Goal: Task Accomplishment & Management: Complete application form

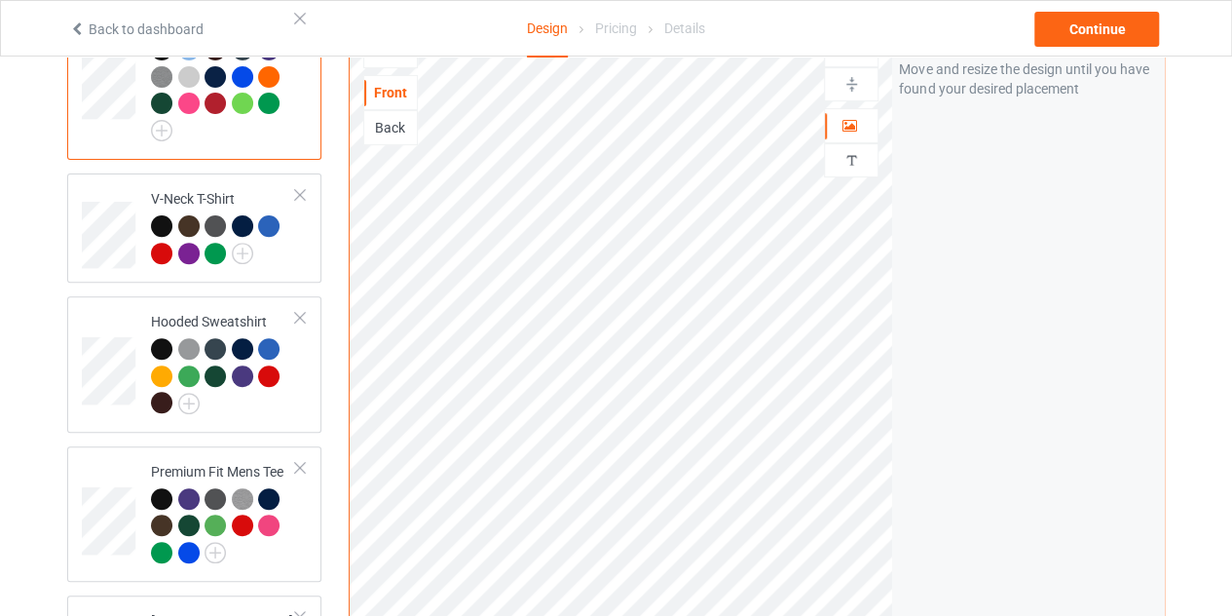
scroll to position [225, 0]
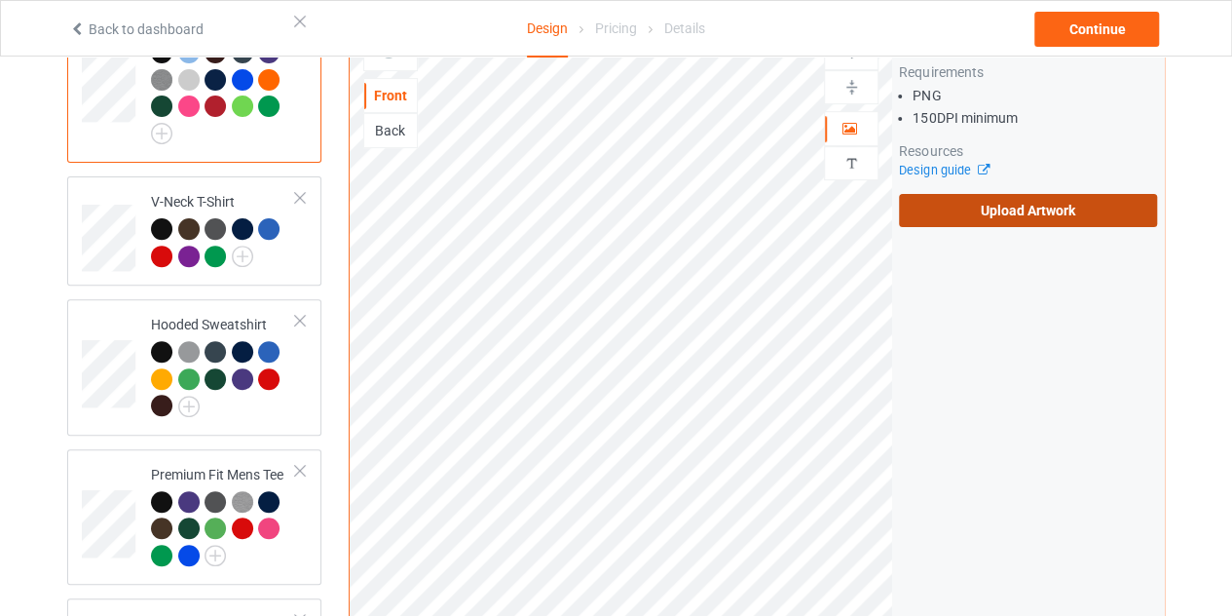
click at [948, 205] on label "Upload Artwork" at bounding box center [1028, 210] width 258 height 33
click at [0, 0] on input "Upload Artwork" at bounding box center [0, 0] width 0 height 0
click at [1015, 194] on label "Upload Artwork" at bounding box center [1028, 210] width 258 height 33
click at [0, 0] on input "Upload Artwork" at bounding box center [0, 0] width 0 height 0
click at [392, 121] on div "Back" at bounding box center [390, 130] width 53 height 19
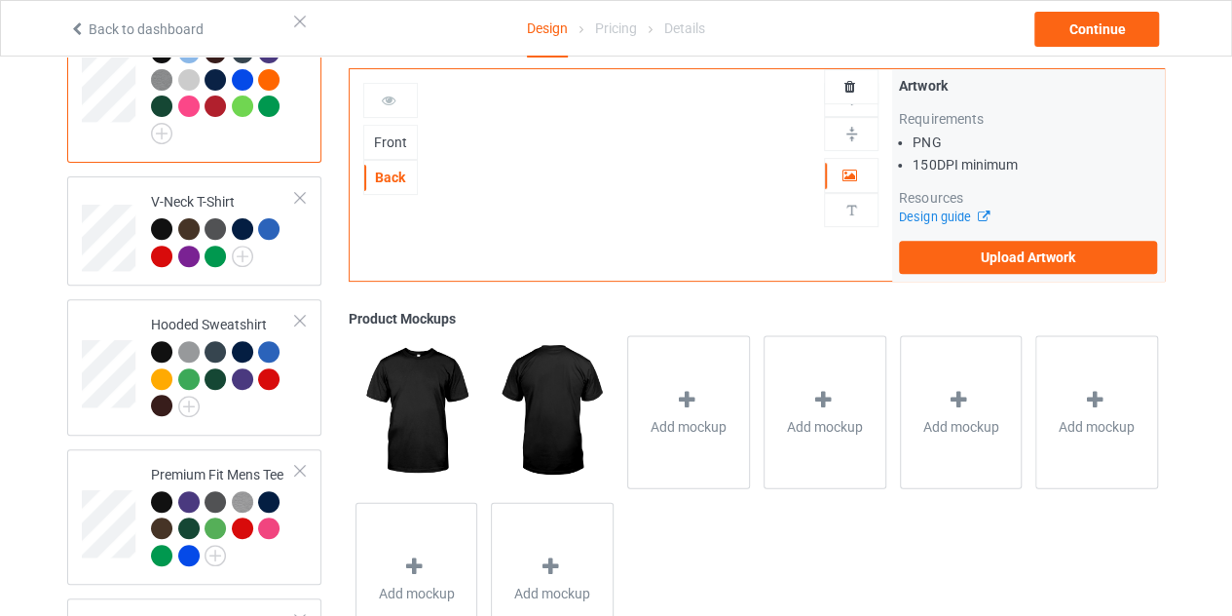
click at [387, 132] on div "Front" at bounding box center [390, 141] width 53 height 19
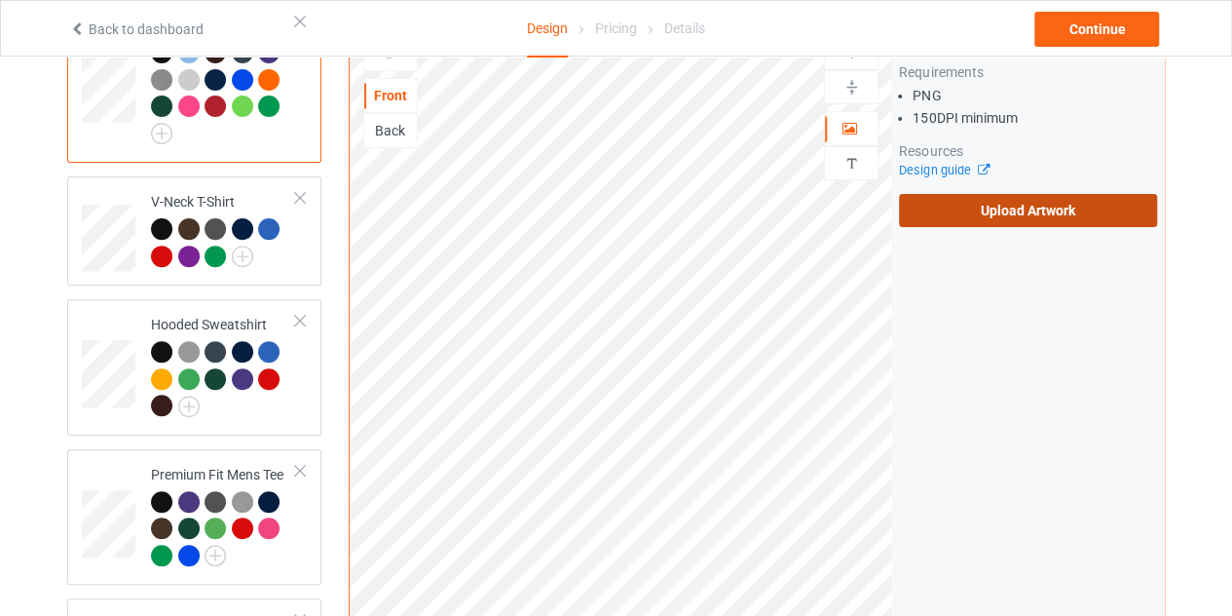
click at [994, 194] on label "Upload Artwork" at bounding box center [1028, 210] width 258 height 33
click at [0, 0] on input "Upload Artwork" at bounding box center [0, 0] width 0 height 0
click at [986, 194] on label "Upload Artwork" at bounding box center [1028, 210] width 258 height 33
click at [0, 0] on input "Upload Artwork" at bounding box center [0, 0] width 0 height 0
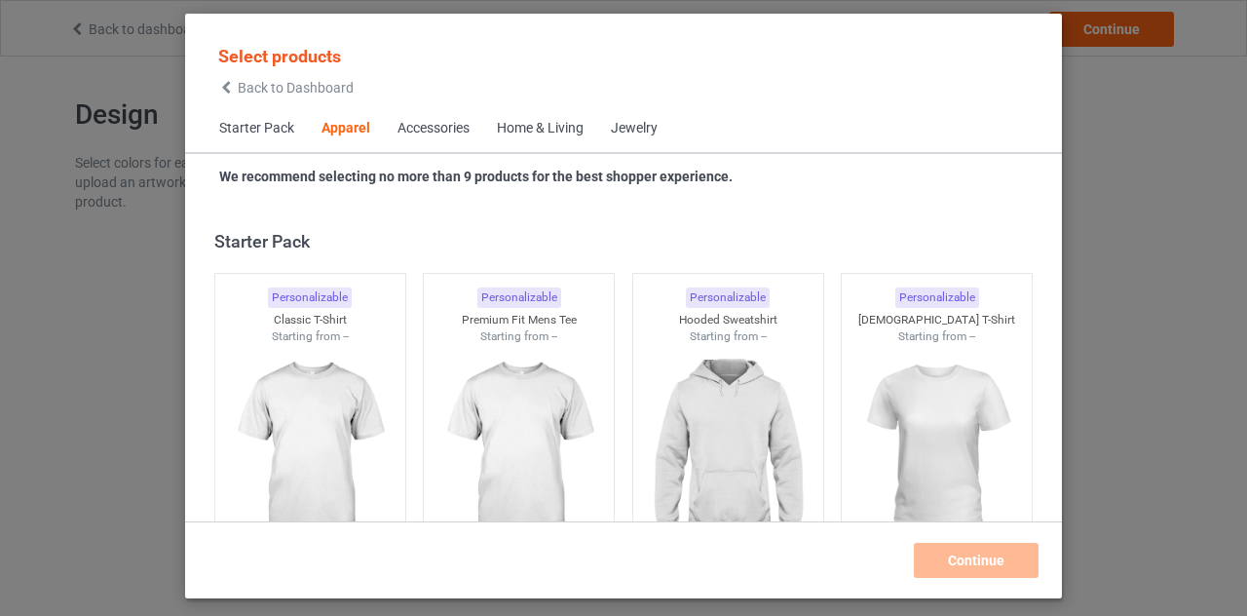
scroll to position [726, 0]
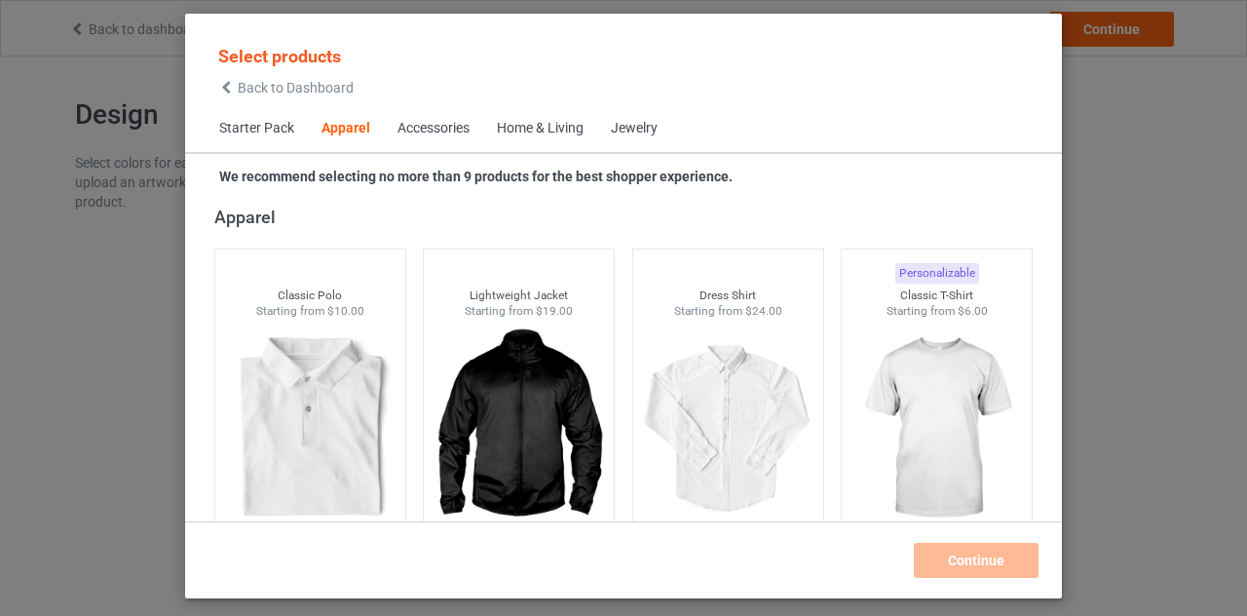
click at [230, 90] on icon at bounding box center [226, 88] width 17 height 14
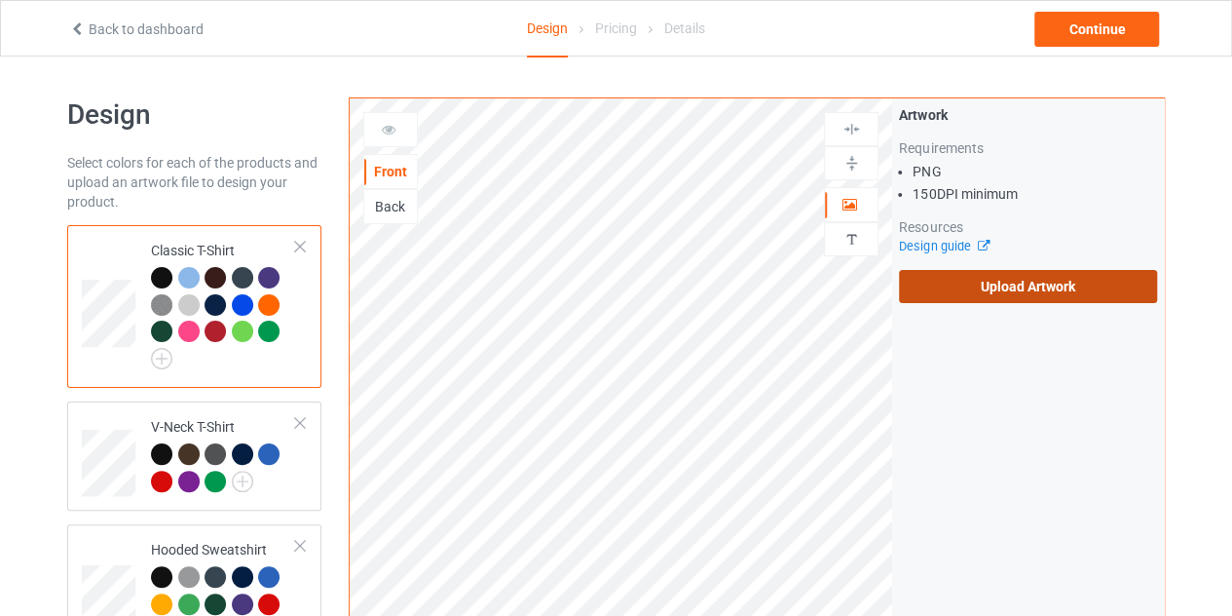
click at [982, 280] on label "Upload Artwork" at bounding box center [1028, 286] width 258 height 33
click at [0, 0] on input "Upload Artwork" at bounding box center [0, 0] width 0 height 0
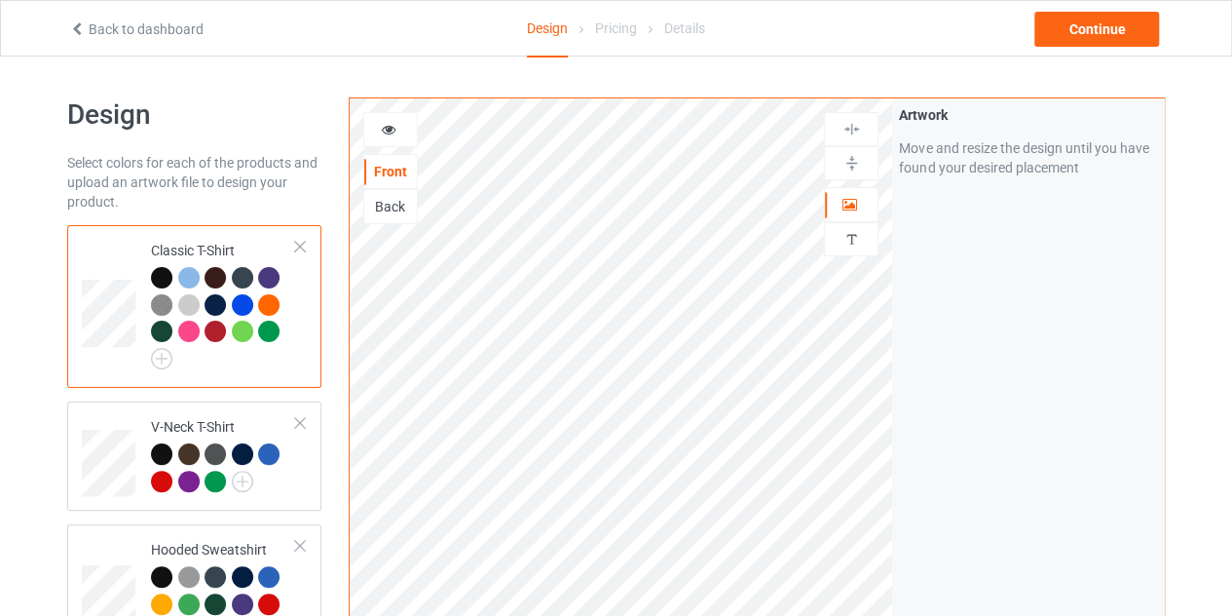
click at [394, 202] on div "Back" at bounding box center [390, 206] width 53 height 19
click at [392, 178] on div "Front" at bounding box center [390, 171] width 53 height 19
click at [383, 120] on icon at bounding box center [389, 127] width 17 height 14
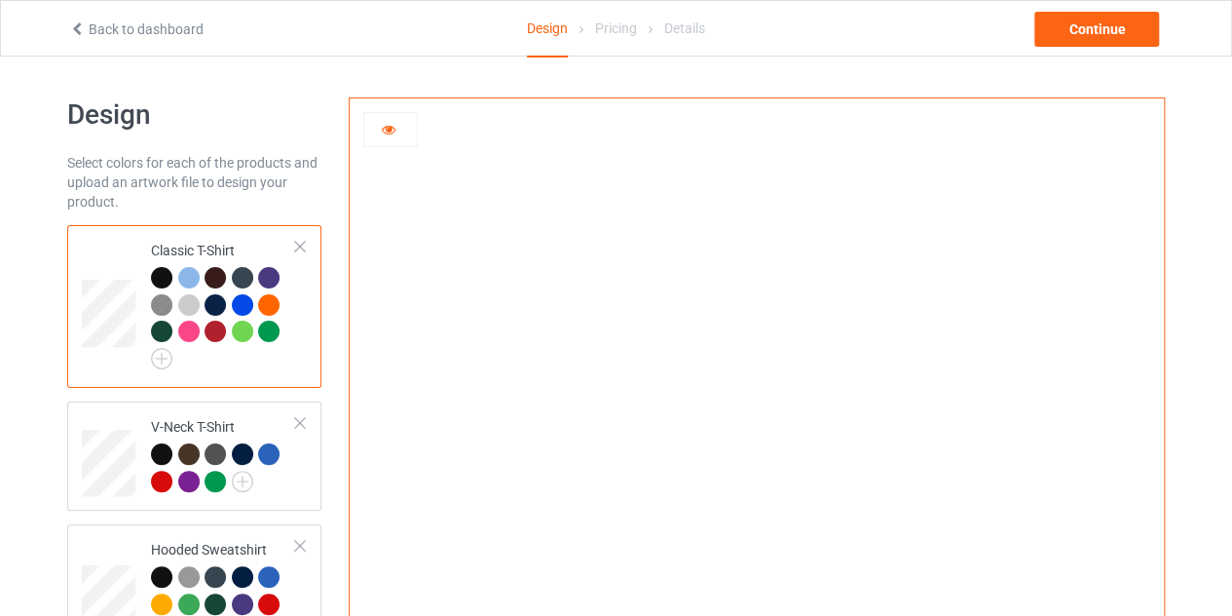
click at [388, 133] on icon at bounding box center [389, 127] width 17 height 14
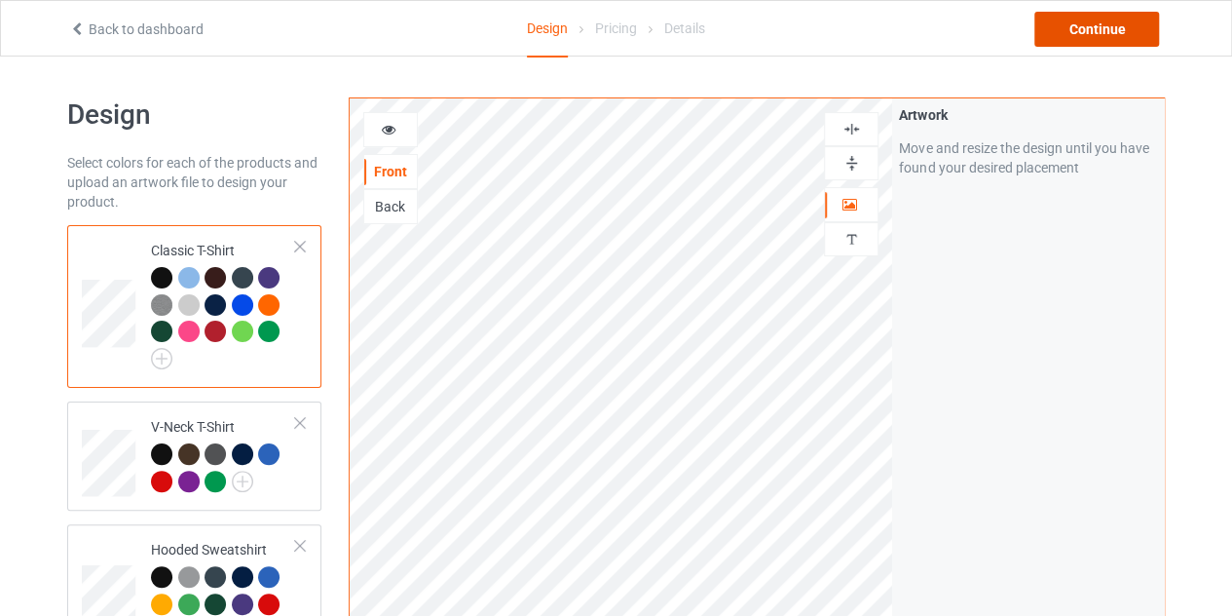
click at [1090, 19] on div "Continue" at bounding box center [1096, 29] width 125 height 35
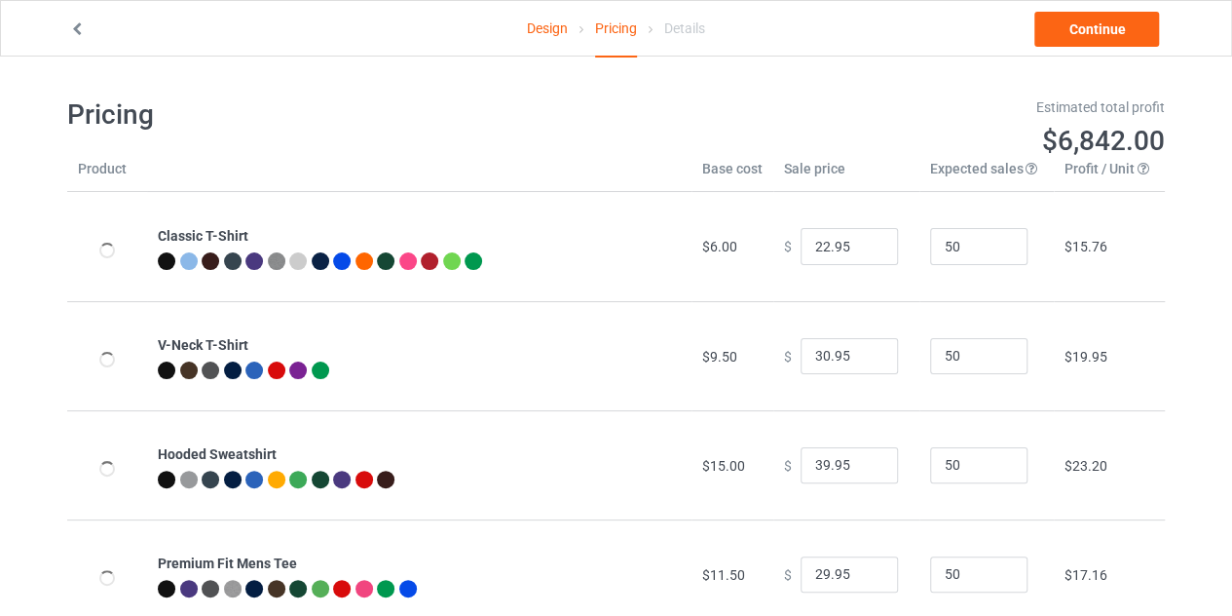
type input "26.95"
type input "46.95"
type input "32.95"
type input "39.95"
click at [861, 251] on input "25.95" at bounding box center [849, 246] width 97 height 37
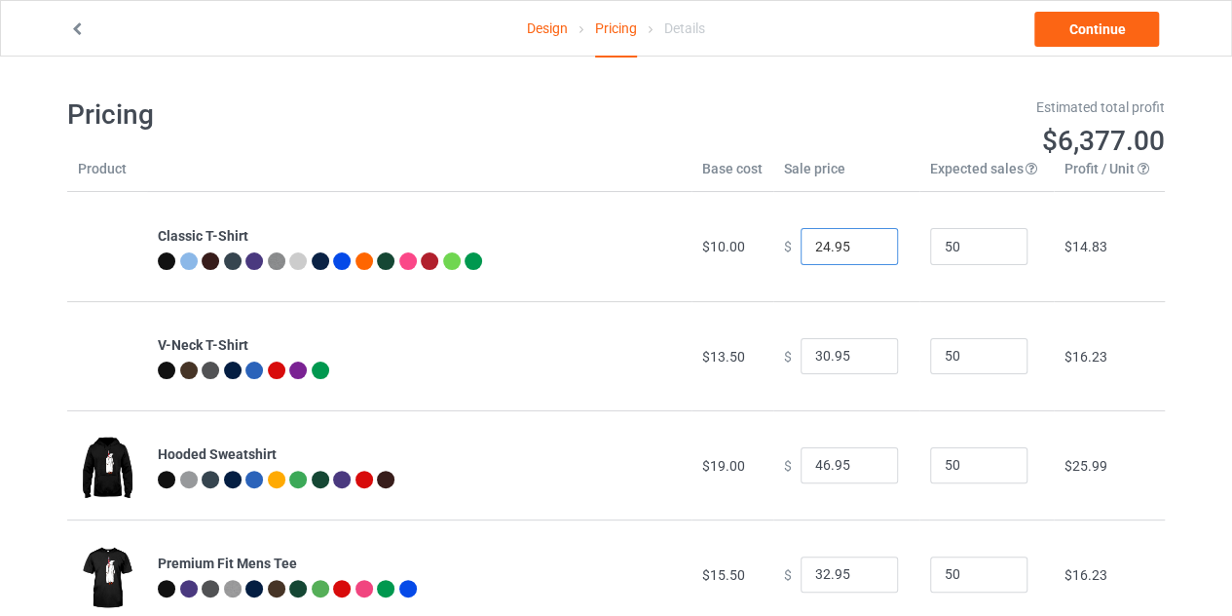
click at [861, 251] on input "24.95" at bounding box center [849, 246] width 97 height 37
click at [861, 251] on input "23.95" at bounding box center [849, 246] width 97 height 37
type input "22.95"
click at [861, 251] on input "22.95" at bounding box center [849, 246] width 97 height 37
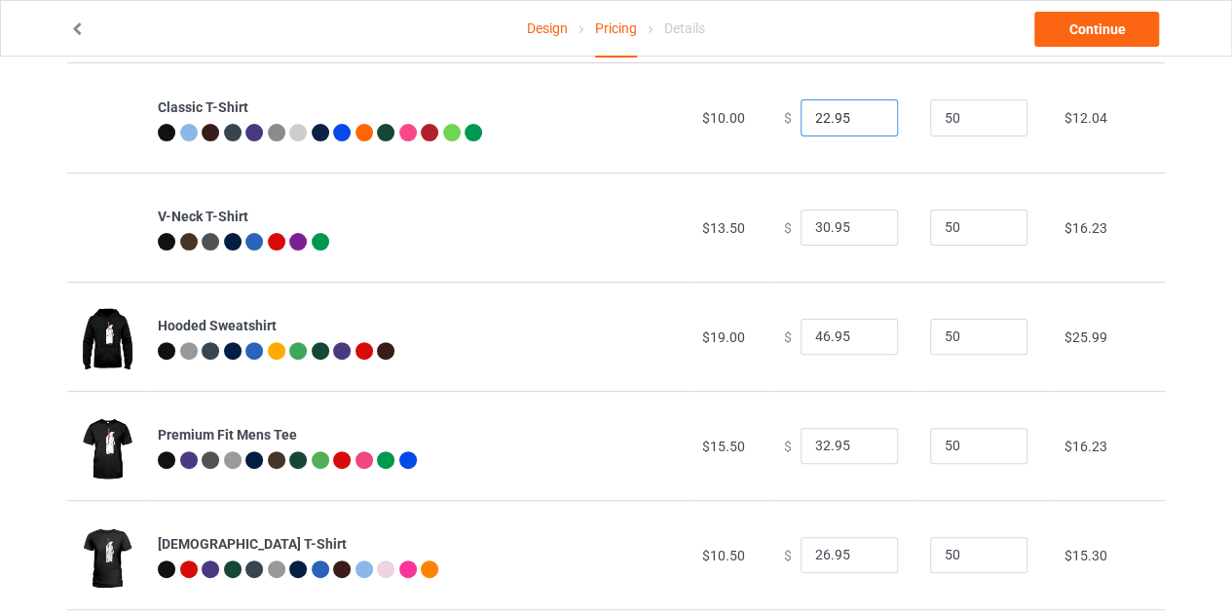
scroll to position [137, 0]
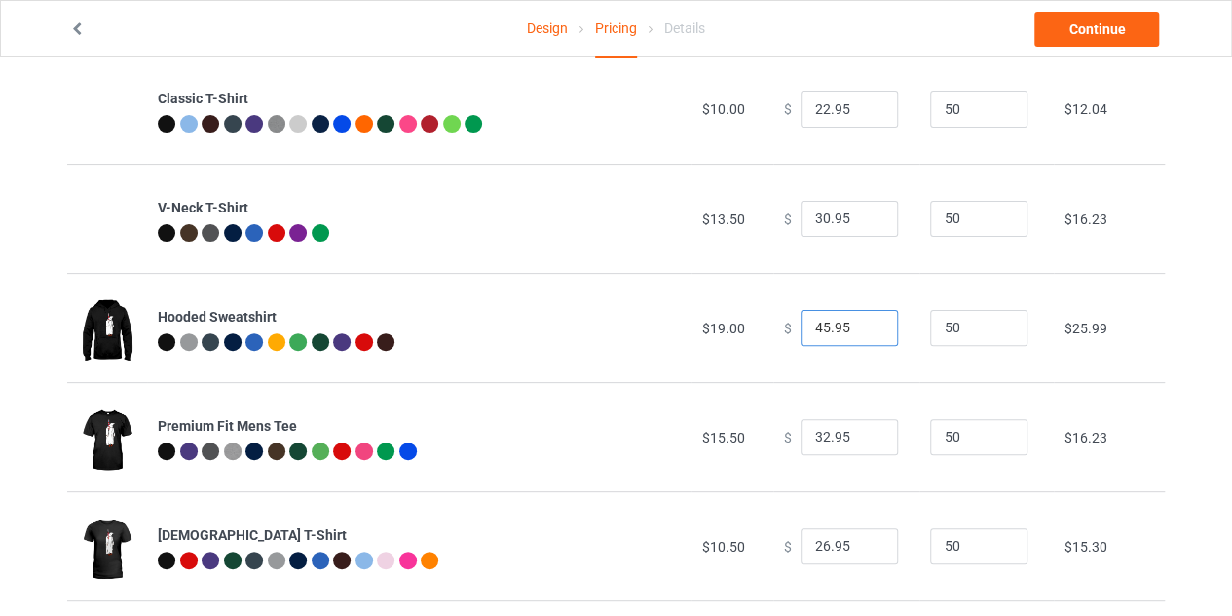
click at [866, 332] on input "45.95" at bounding box center [849, 328] width 97 height 37
click at [866, 332] on input "44.95" at bounding box center [849, 328] width 97 height 37
click at [866, 332] on input "43.95" at bounding box center [849, 328] width 97 height 37
click at [866, 332] on input "42.95" at bounding box center [849, 328] width 97 height 37
click at [866, 332] on input "41.95" at bounding box center [849, 328] width 97 height 37
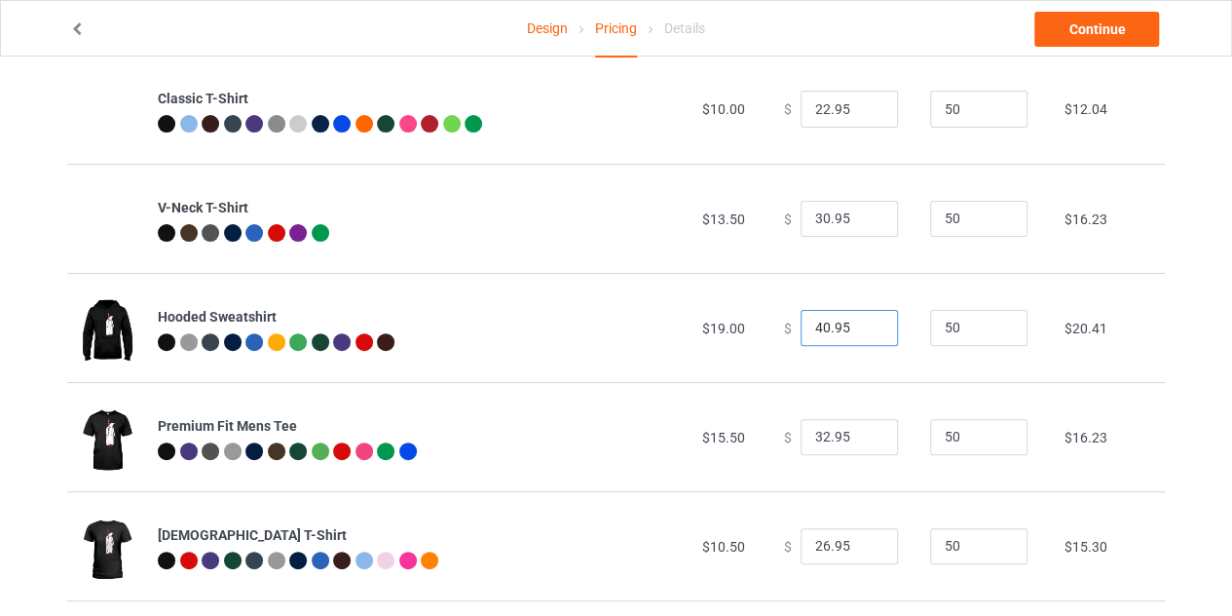
click at [866, 332] on input "40.95" at bounding box center [849, 328] width 97 height 37
click at [866, 332] on input "39.95" at bounding box center [849, 328] width 97 height 37
click at [866, 332] on input "38.95" at bounding box center [849, 328] width 97 height 37
type input "39.95"
click at [865, 322] on input "39.95" at bounding box center [849, 328] width 97 height 37
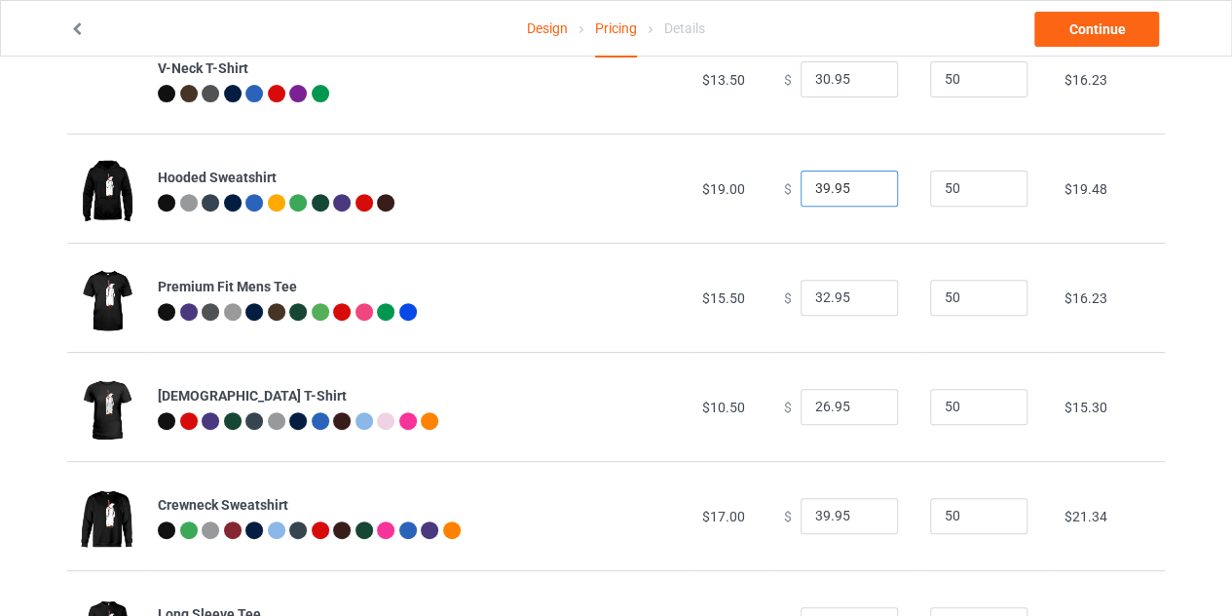
scroll to position [278, 0]
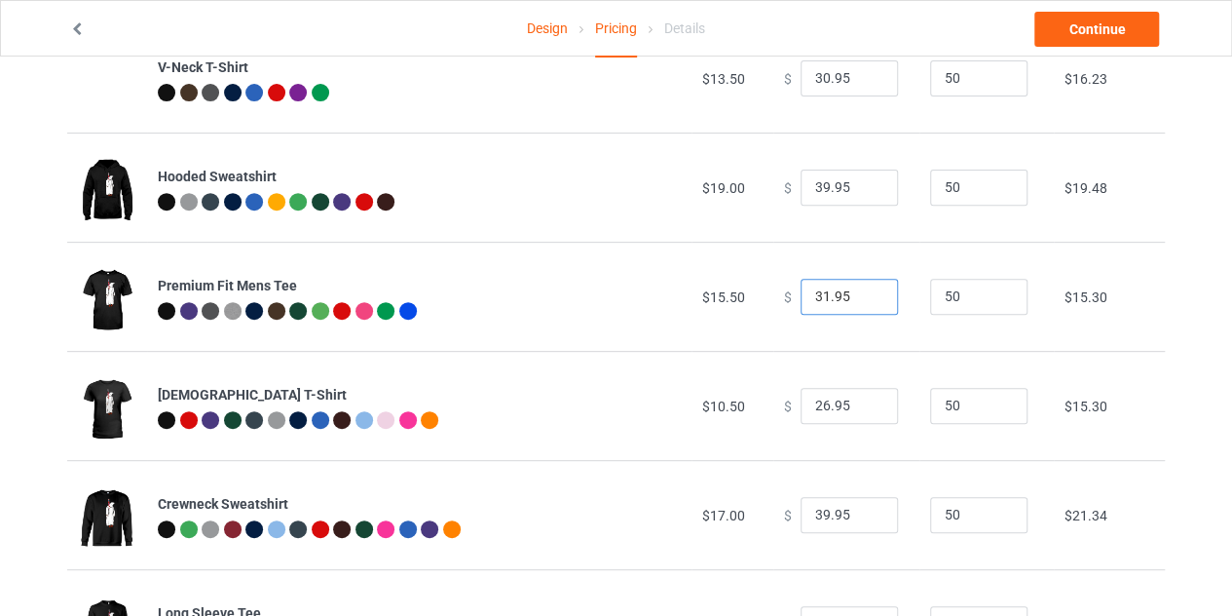
click at [865, 298] on input "31.95" at bounding box center [849, 297] width 97 height 37
click at [865, 298] on input "30.95" at bounding box center [849, 297] width 97 height 37
type input "29.95"
click at [865, 298] on input "29.95" at bounding box center [849, 297] width 97 height 37
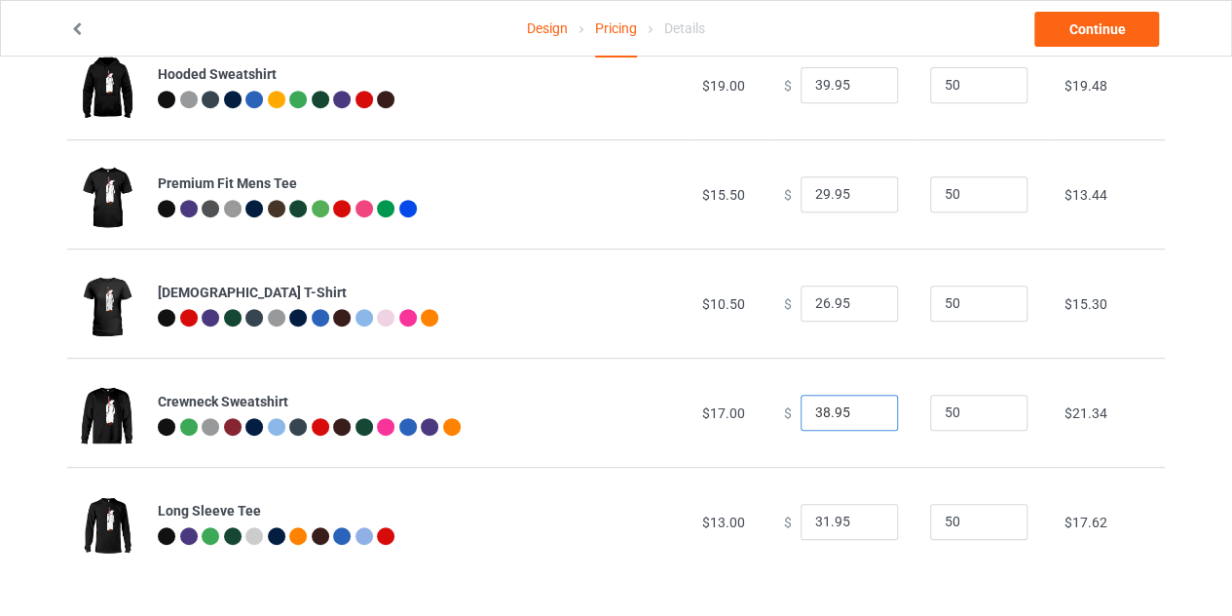
click at [864, 415] on input "38.95" at bounding box center [849, 412] width 97 height 37
click at [864, 415] on input "37.95" at bounding box center [849, 412] width 97 height 37
click at [864, 415] on input "36.95" at bounding box center [849, 412] width 97 height 37
click at [864, 415] on input "35.95" at bounding box center [849, 412] width 97 height 37
click at [864, 415] on input "34.95" at bounding box center [849, 412] width 97 height 37
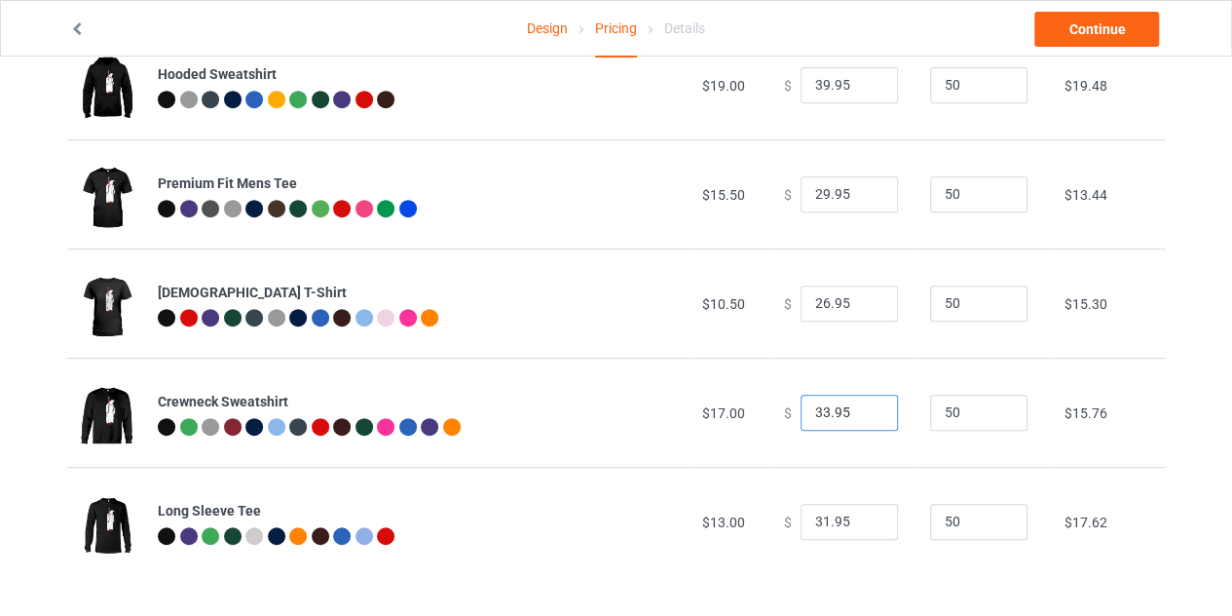
click at [864, 415] on input "33.95" at bounding box center [849, 412] width 97 height 37
click at [864, 415] on input "32.95" at bounding box center [849, 412] width 97 height 37
click at [863, 407] on input "33.95" at bounding box center [849, 412] width 97 height 37
type input "34.95"
click at [863, 407] on input "34.95" at bounding box center [849, 412] width 97 height 37
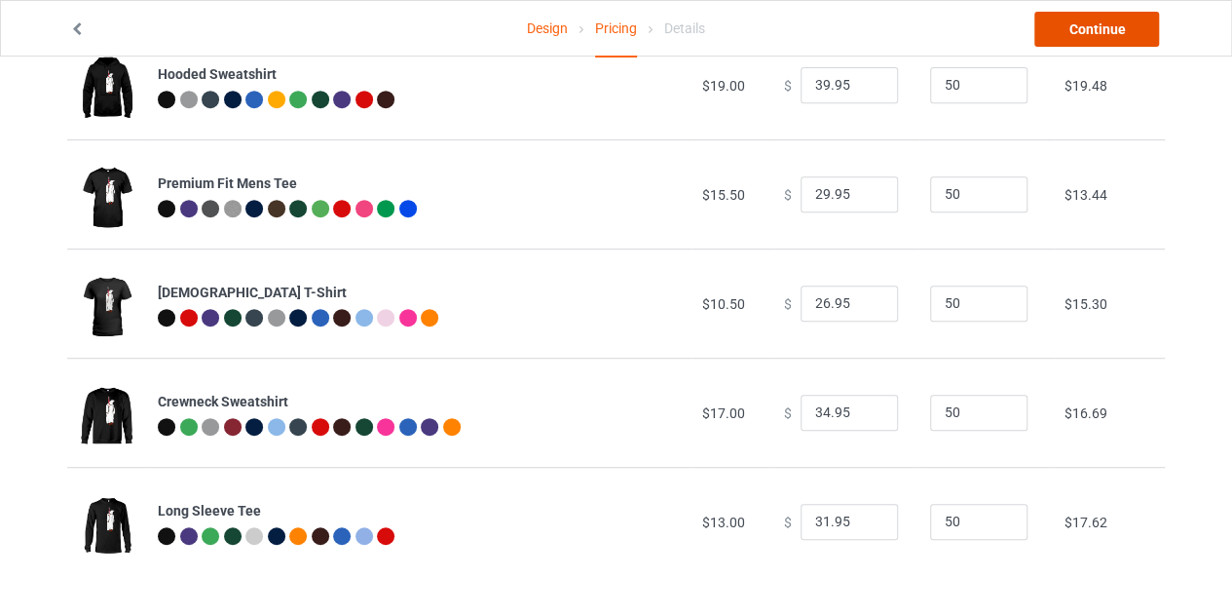
click at [1075, 20] on link "Continue" at bounding box center [1096, 29] width 125 height 35
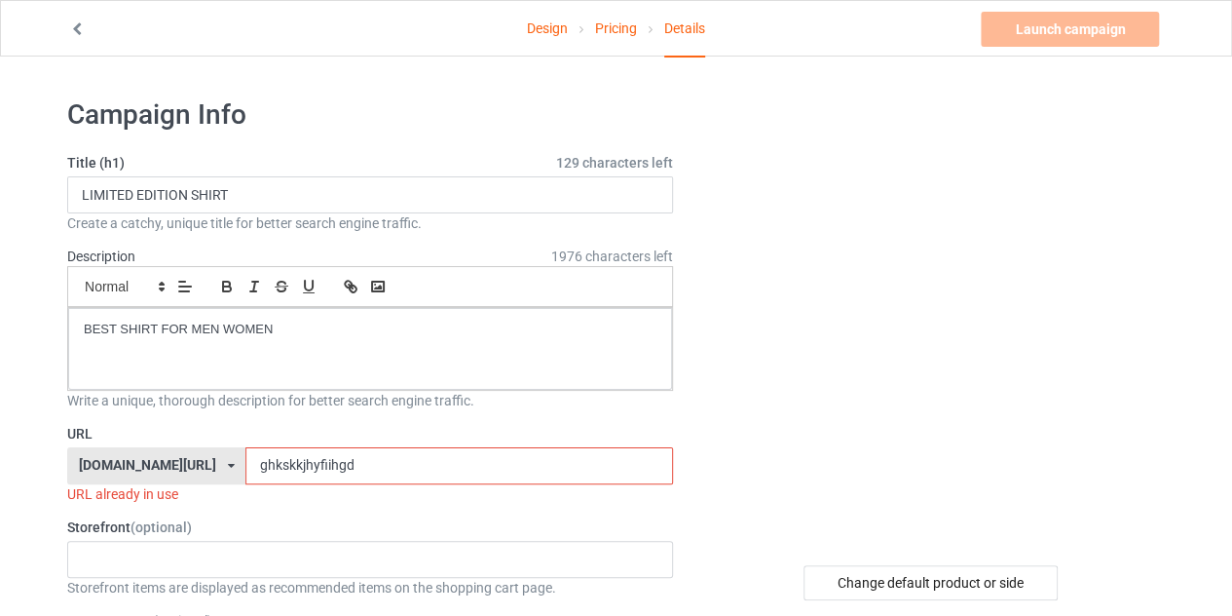
click at [316, 459] on input "ghkskkjhyfiihgd" at bounding box center [458, 465] width 427 height 37
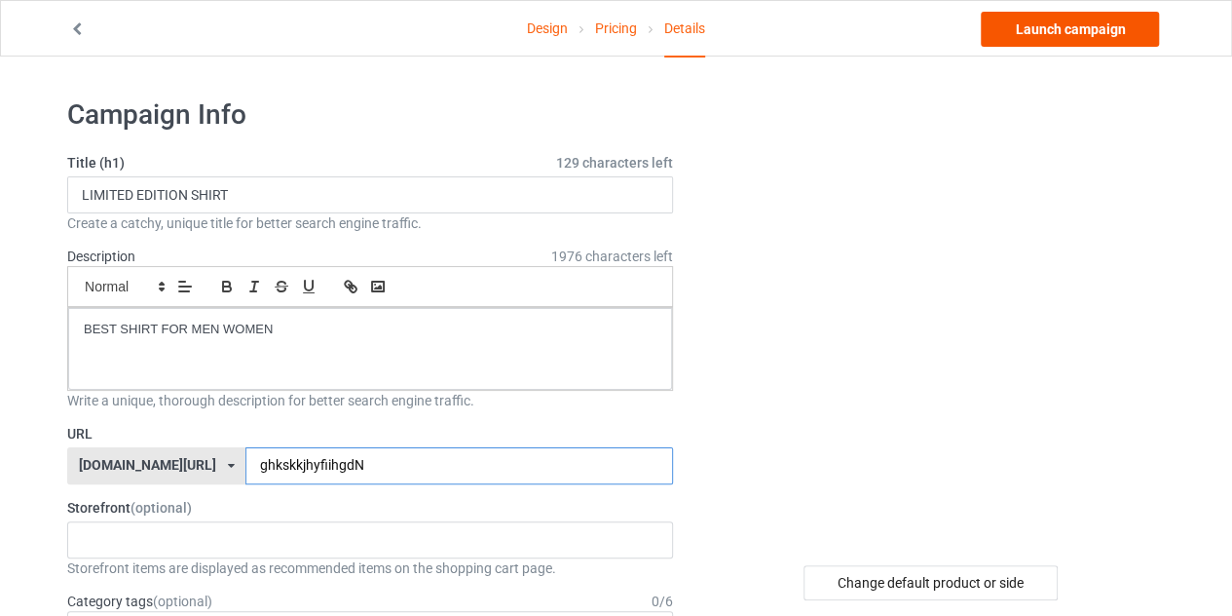
type input "ghkskkjhyfiihgdN"
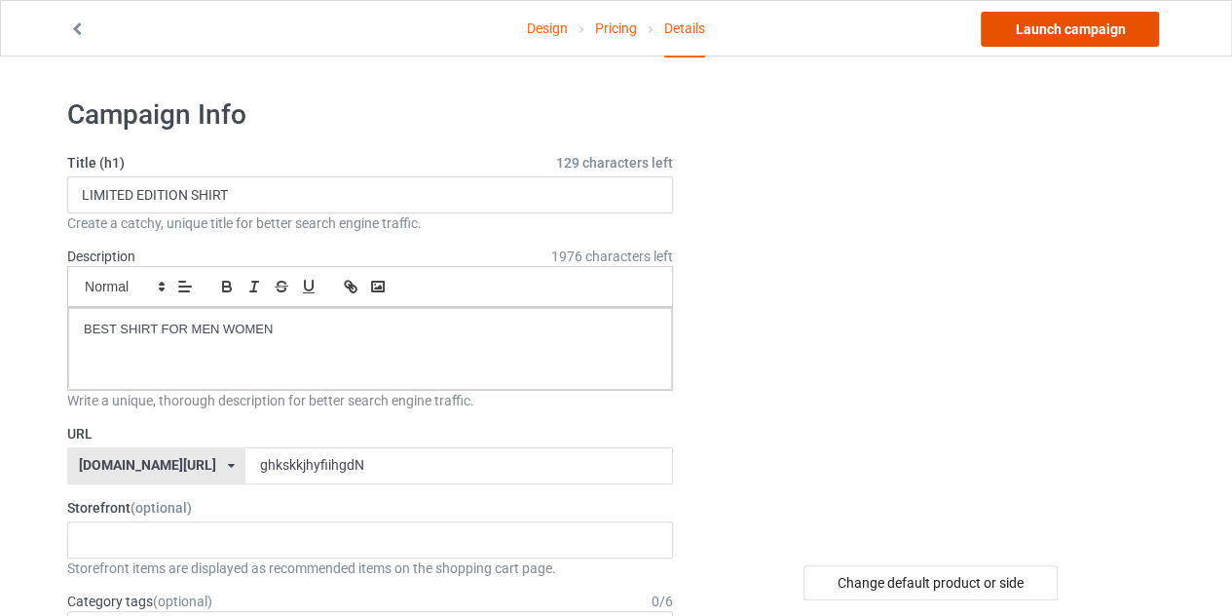
click at [1081, 20] on link "Launch campaign" at bounding box center [1070, 29] width 178 height 35
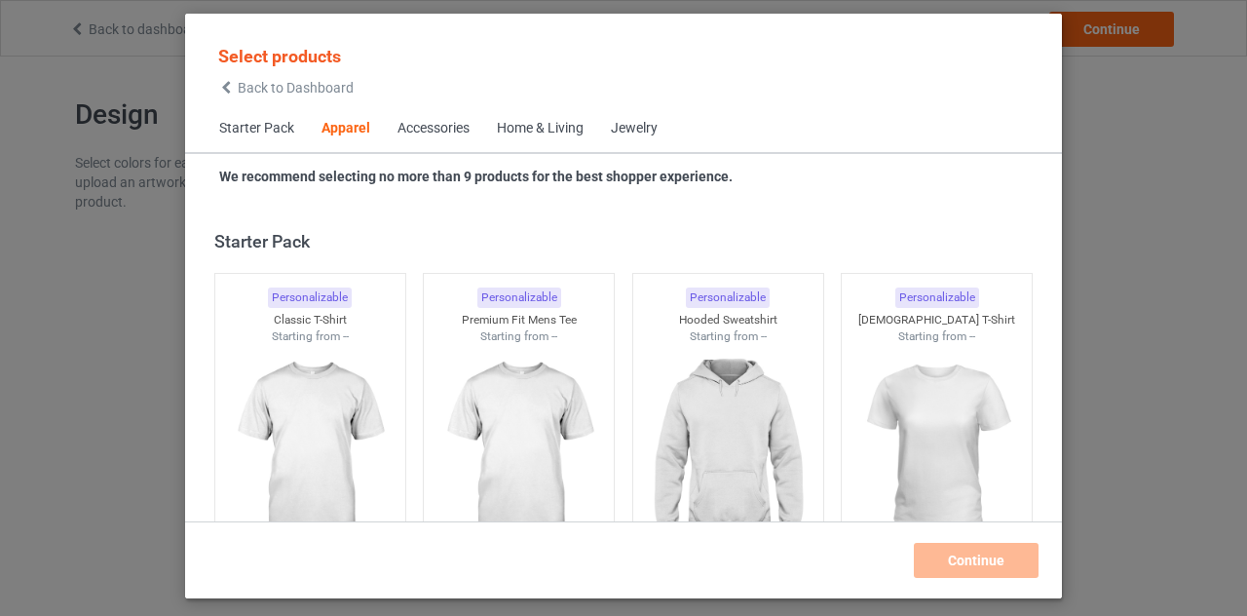
scroll to position [726, 0]
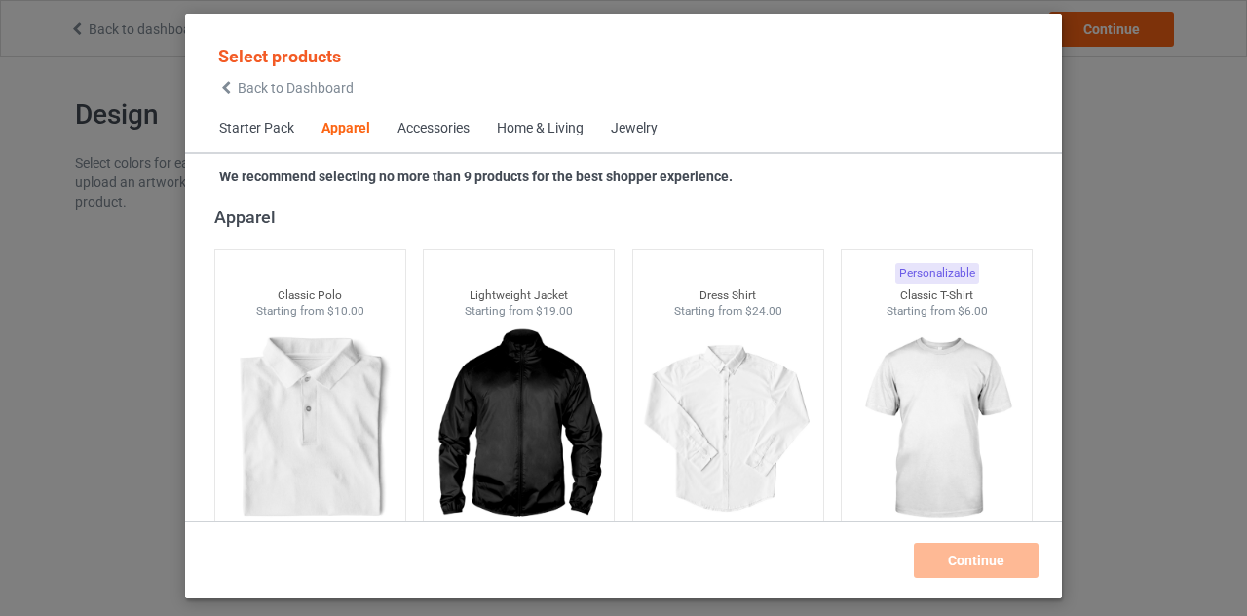
click at [230, 86] on icon at bounding box center [226, 88] width 17 height 14
